Goal: Find specific page/section: Find specific page/section

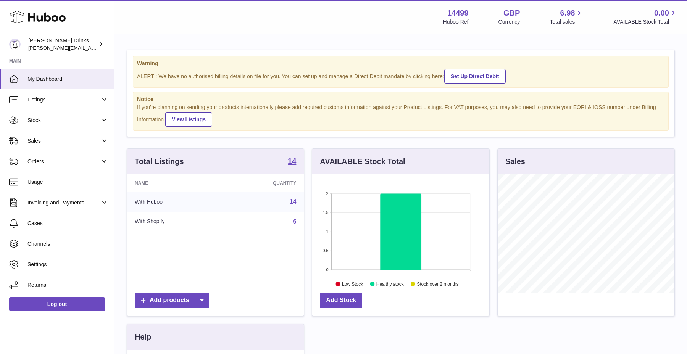
scroll to position [119, 177]
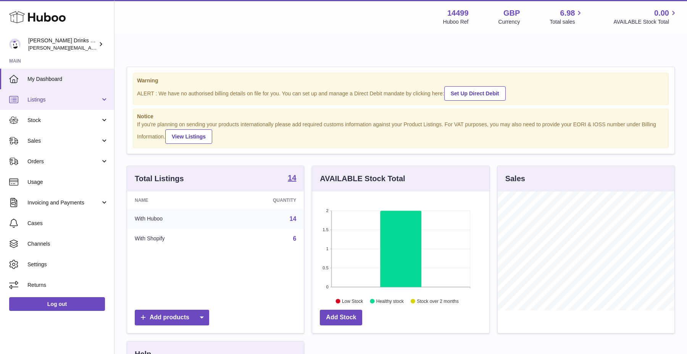
click at [80, 96] on span "Listings" at bounding box center [63, 99] width 73 height 7
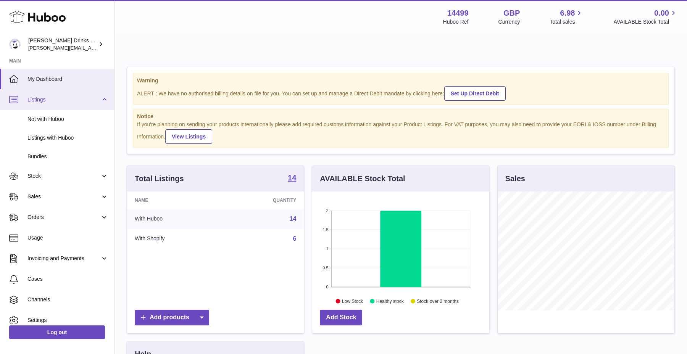
click at [80, 96] on span "Listings" at bounding box center [63, 99] width 73 height 7
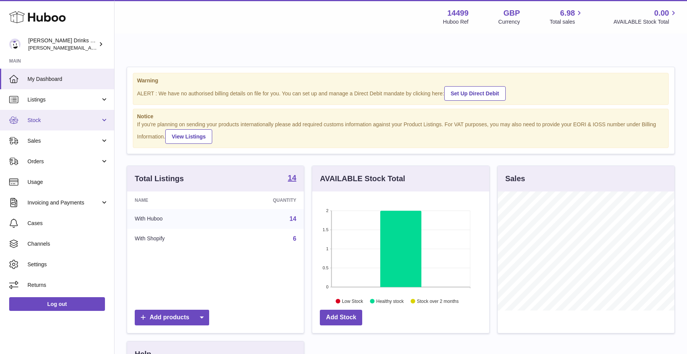
click at [41, 124] on link "Stock" at bounding box center [57, 120] width 114 height 21
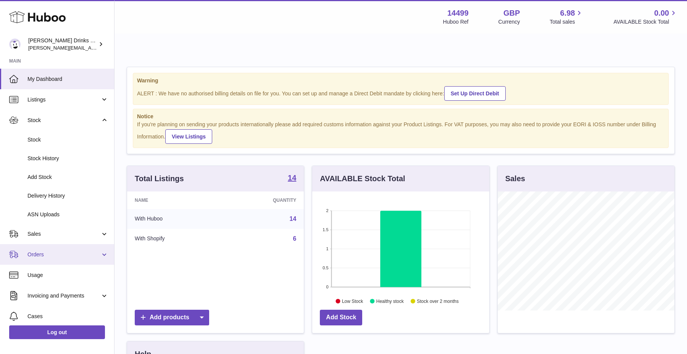
click at [76, 244] on link "Orders" at bounding box center [57, 254] width 114 height 21
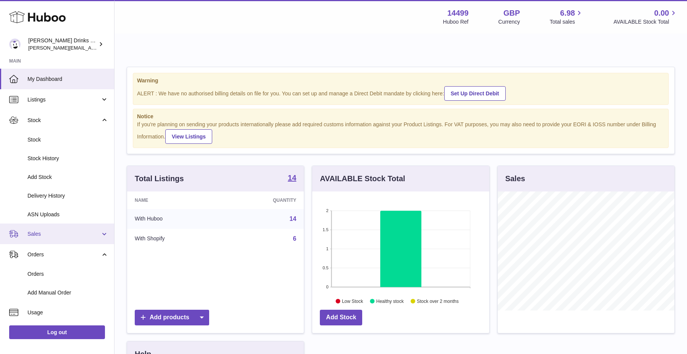
click at [79, 236] on span "Sales" at bounding box center [63, 234] width 73 height 7
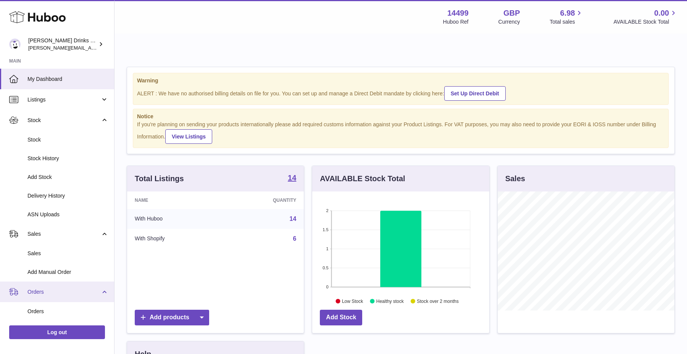
click at [62, 295] on span "Orders" at bounding box center [63, 292] width 73 height 7
click at [57, 291] on span "Orders" at bounding box center [63, 292] width 73 height 7
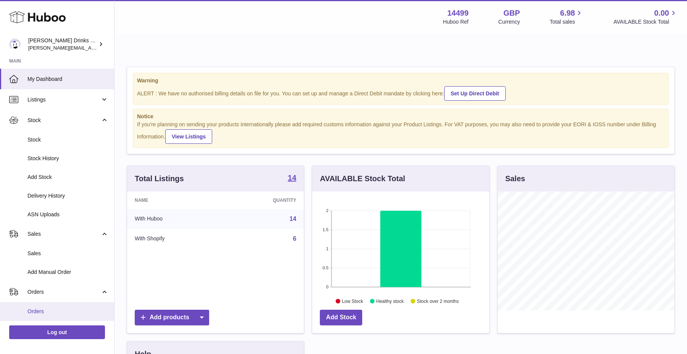
click at [50, 305] on link "Orders" at bounding box center [57, 311] width 114 height 19
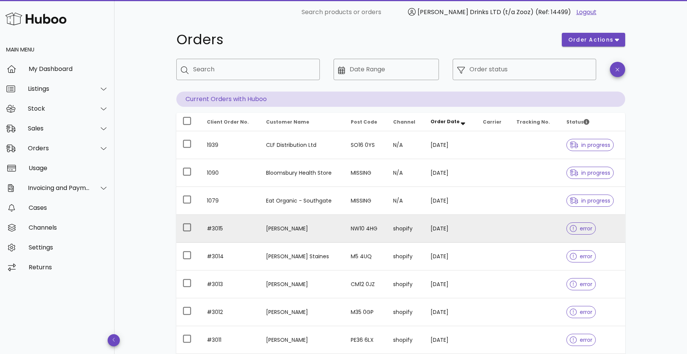
scroll to position [21, 0]
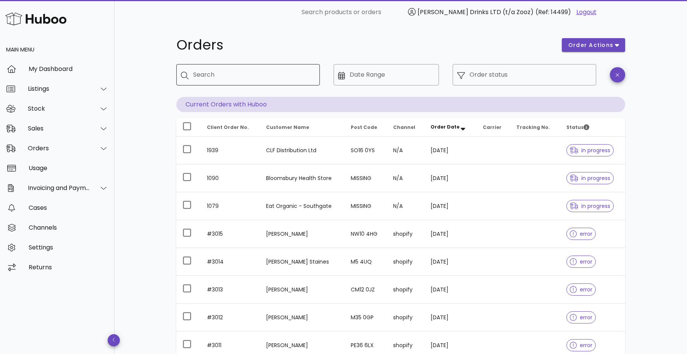
click at [279, 69] on input "Search" at bounding box center [253, 75] width 121 height 12
type input "*****"
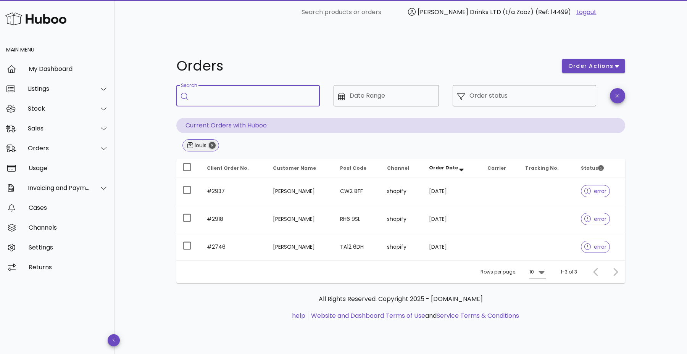
click at [211, 142] on icon "Close" at bounding box center [212, 145] width 7 height 7
click at [218, 85] on div "Search" at bounding box center [253, 95] width 121 height 21
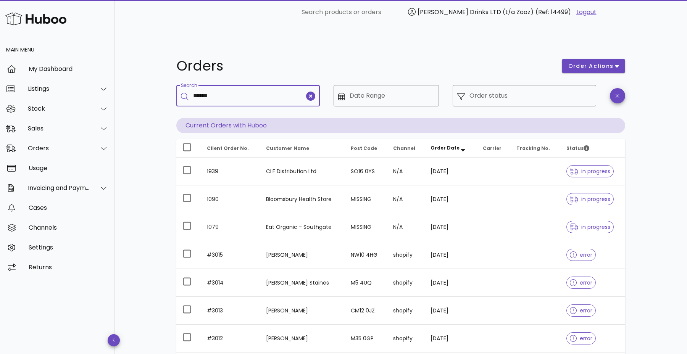
type input "******"
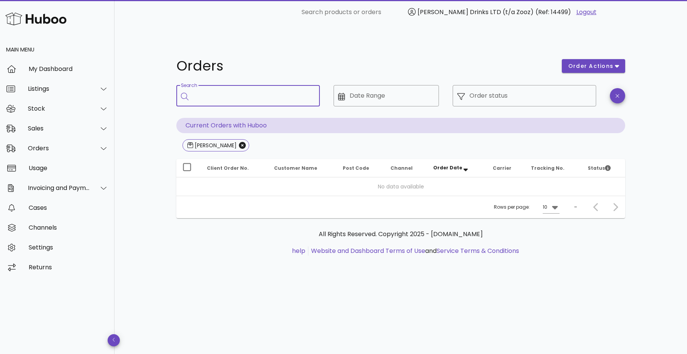
type input "*"
click at [66, 144] on div "Orders" at bounding box center [57, 149] width 115 height 20
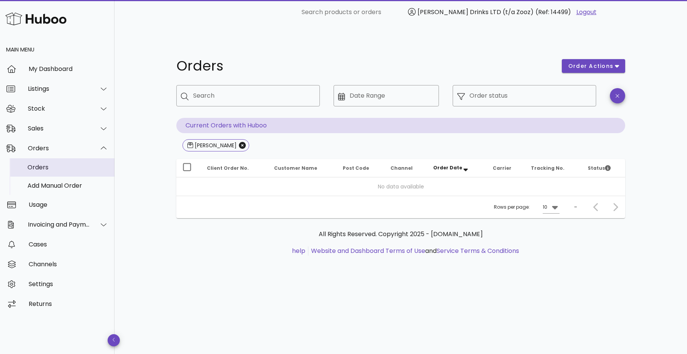
click at [77, 168] on div "Orders" at bounding box center [67, 167] width 81 height 7
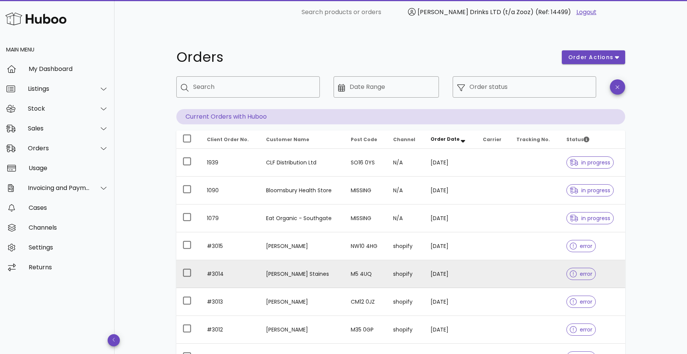
scroll to position [10, 0]
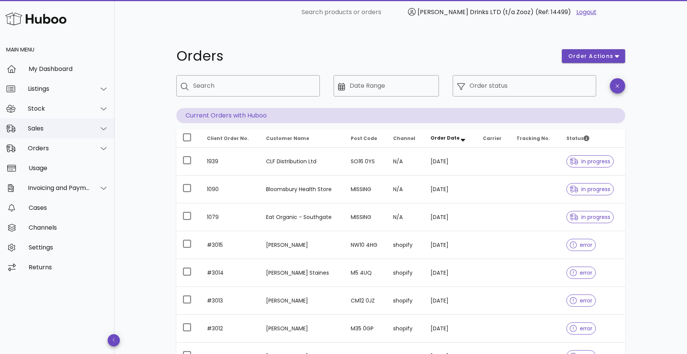
click at [89, 136] on div "Sales" at bounding box center [57, 129] width 115 height 20
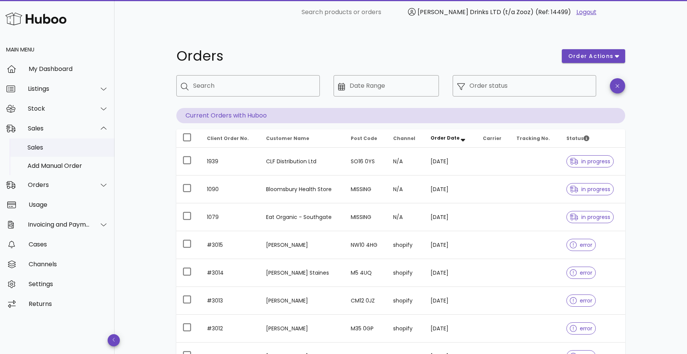
click at [75, 151] on div "Sales" at bounding box center [67, 147] width 81 height 16
click at [57, 113] on div "Stock" at bounding box center [57, 109] width 115 height 20
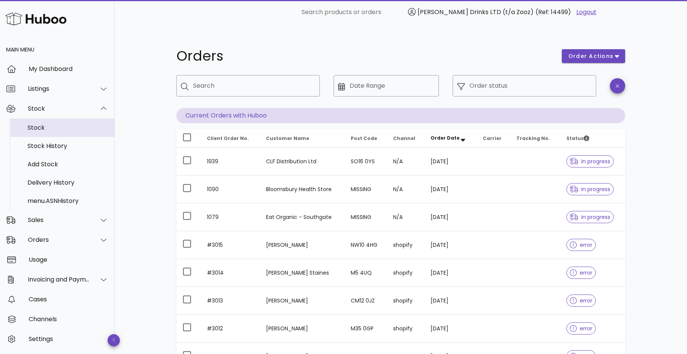
click at [58, 128] on div "Stock" at bounding box center [67, 127] width 81 height 7
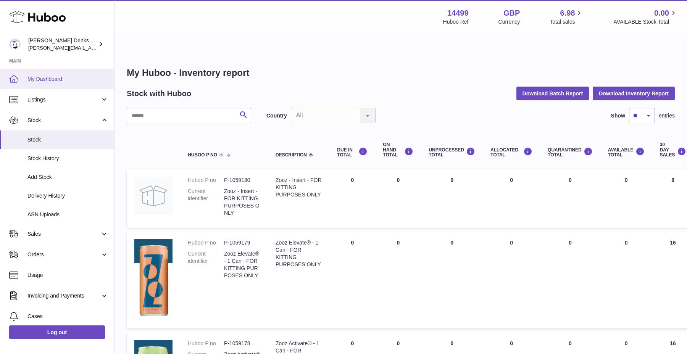
click at [64, 82] on span "My Dashboard" at bounding box center [67, 79] width 81 height 7
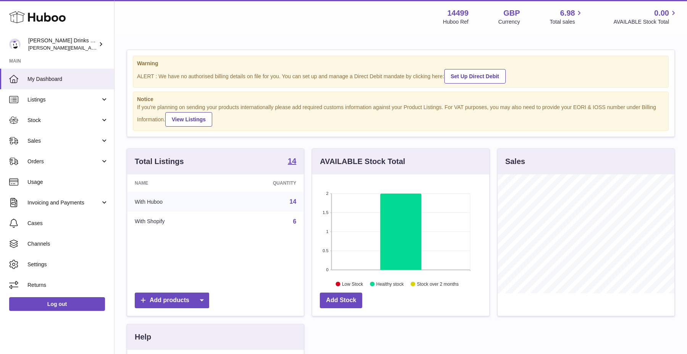
scroll to position [119, 177]
